Goal: Transaction & Acquisition: Book appointment/travel/reservation

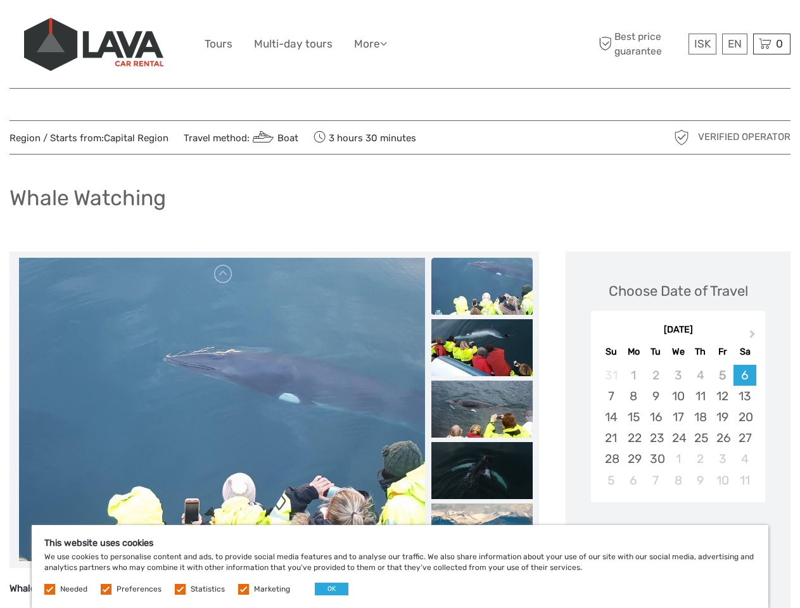
click at [400, 44] on ul "Tours Multi-day tours More Food & drink Travel Articles Back to [GEOGRAPHIC_DAT…" at bounding box center [306, 44] width 202 height 18
click at [372, 44] on link "More" at bounding box center [370, 44] width 33 height 18
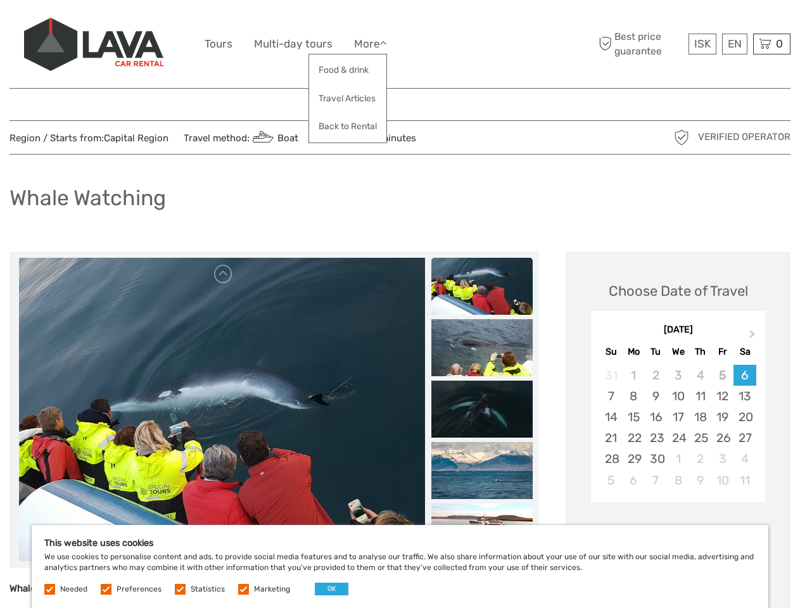
click at [387, 43] on icon at bounding box center [383, 43] width 7 height 11
click at [702, 44] on span "ISK" at bounding box center [703, 43] width 16 height 13
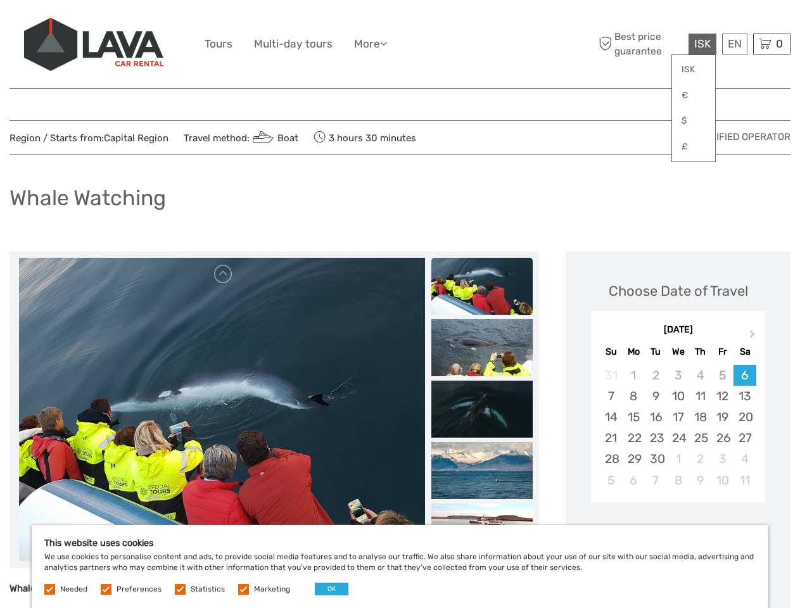
click at [734, 44] on div "EN English Español Deutsch" at bounding box center [734, 44] width 25 height 21
click at [772, 44] on div "0 Items Total 0 ISK Checkout The shopping cart is empty." at bounding box center [771, 44] width 37 height 21
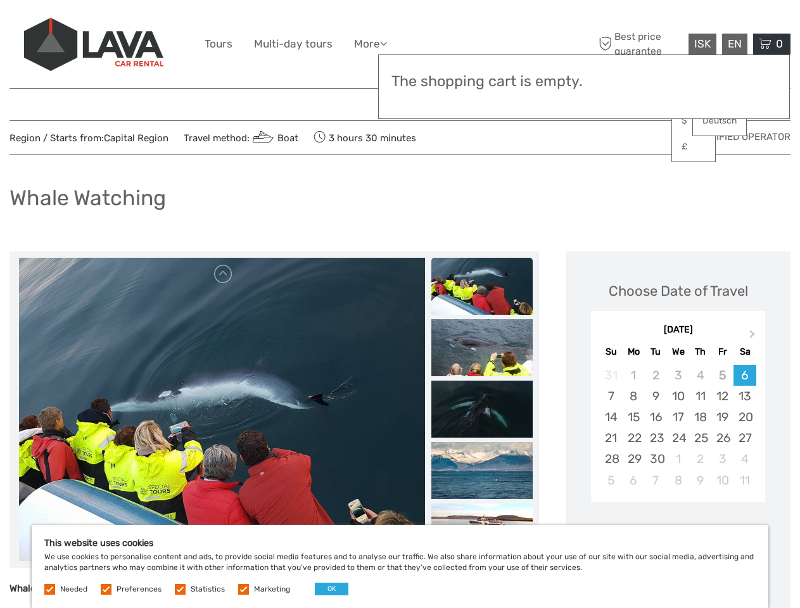
click at [222, 410] on img at bounding box center [222, 410] width 406 height 304
click at [224, 274] on link at bounding box center [224, 274] width 20 height 20
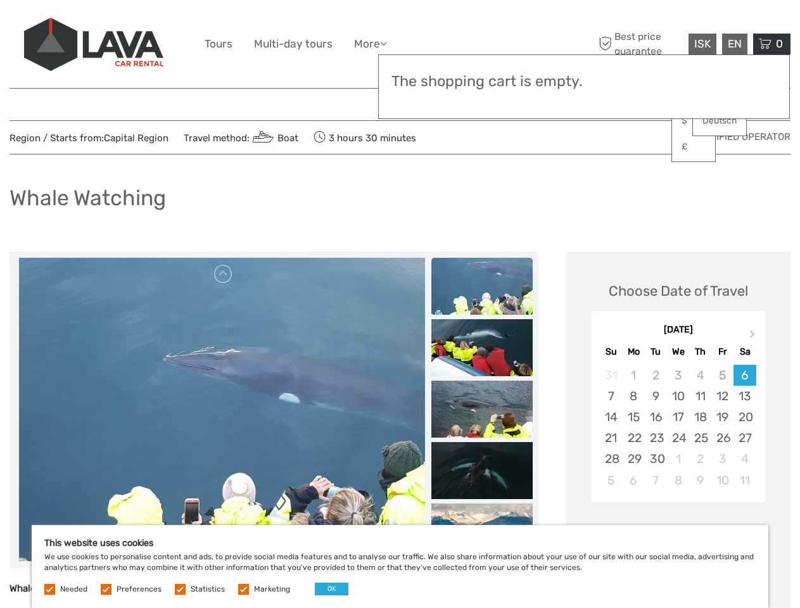
click at [482, 103] on div "Items Total 0 ISK Checkout The shopping cart is empty." at bounding box center [584, 86] width 412 height 65
click at [482, 102] on div "Items Total 0 ISK Checkout The shopping cart is empty." at bounding box center [584, 86] width 412 height 65
